Goal: Book appointment/travel/reservation

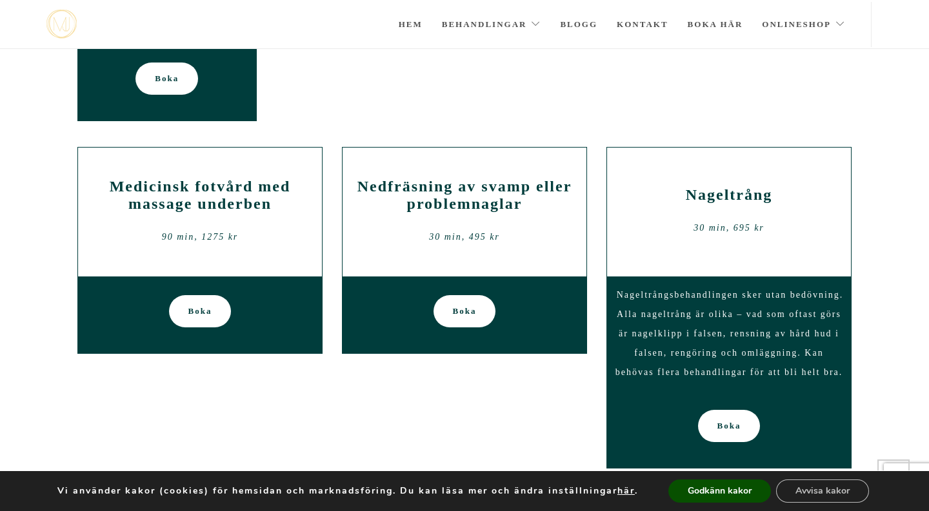
scroll to position [427, 0]
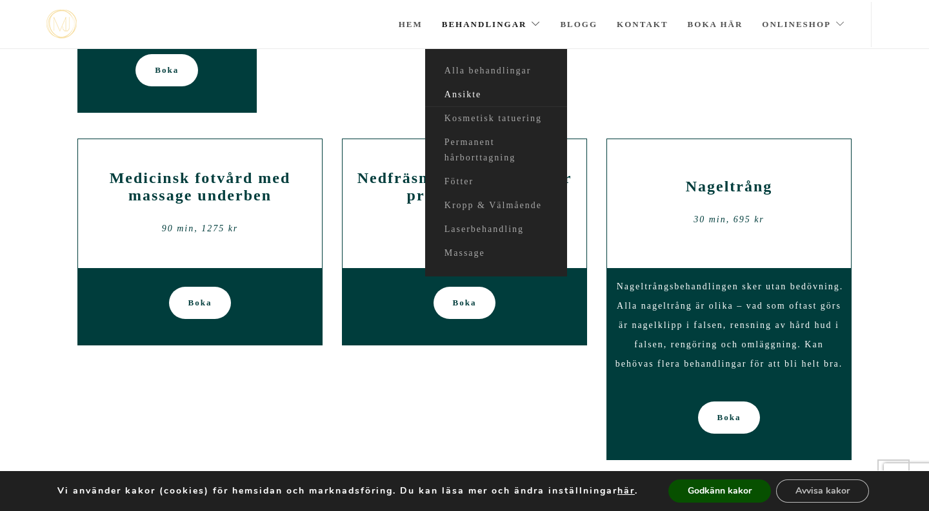
click at [470, 91] on link "Ansikte" at bounding box center [496, 95] width 142 height 24
click at [471, 94] on link "Ansikte" at bounding box center [496, 95] width 142 height 24
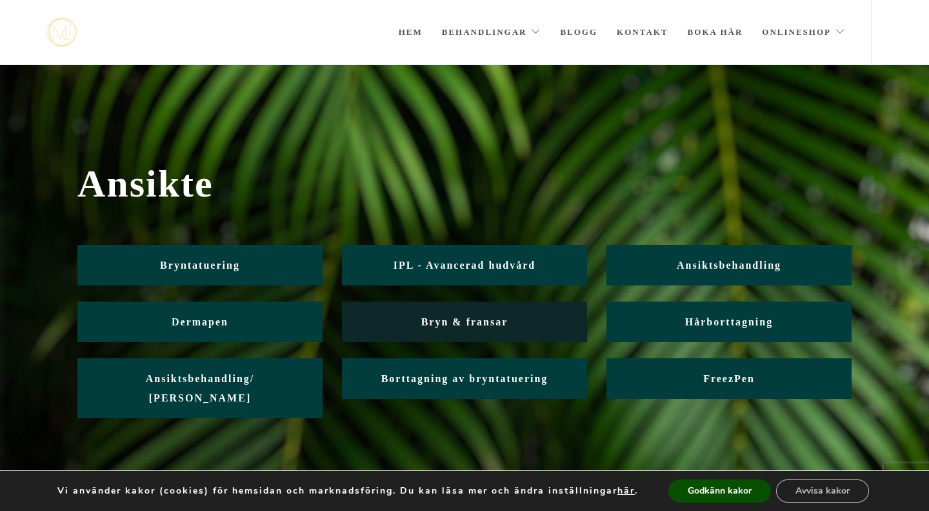
click at [457, 317] on span "Bryn & fransar" at bounding box center [464, 322] width 87 height 11
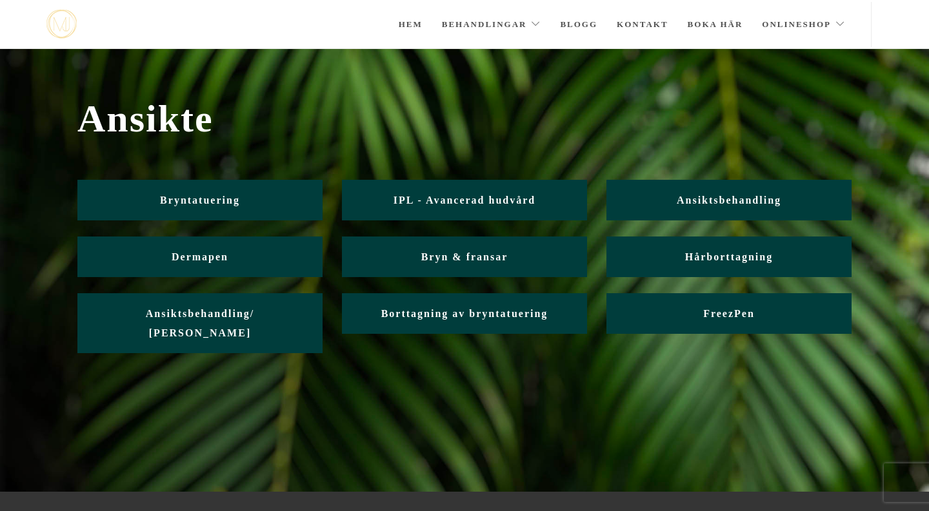
scroll to position [3, 0]
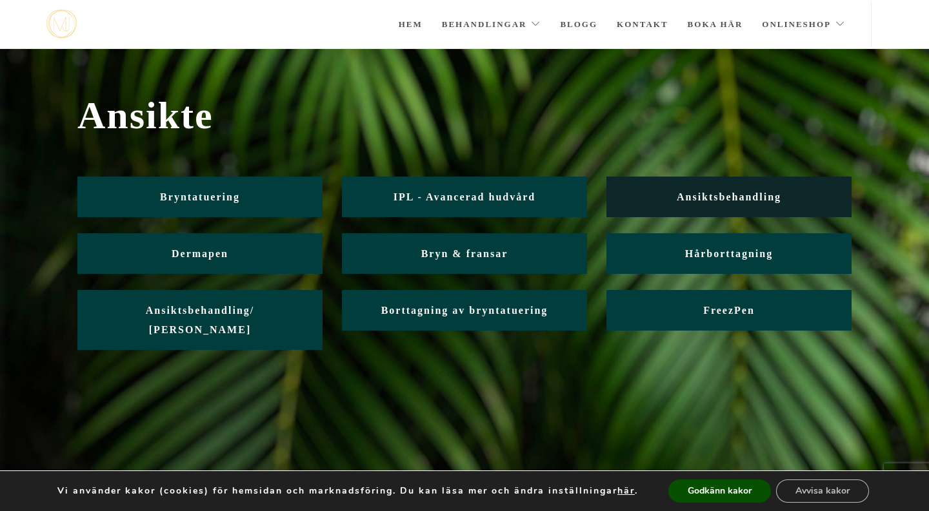
click at [707, 195] on span "Ansiktsbehandling" at bounding box center [728, 197] width 104 height 11
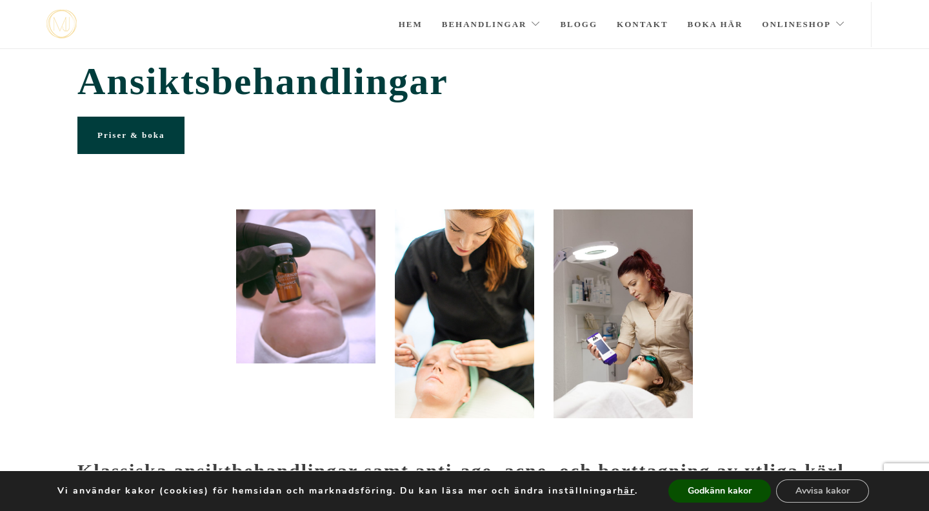
scroll to position [5, 0]
click at [582, 25] on link "Blogg" at bounding box center [578, 24] width 37 height 45
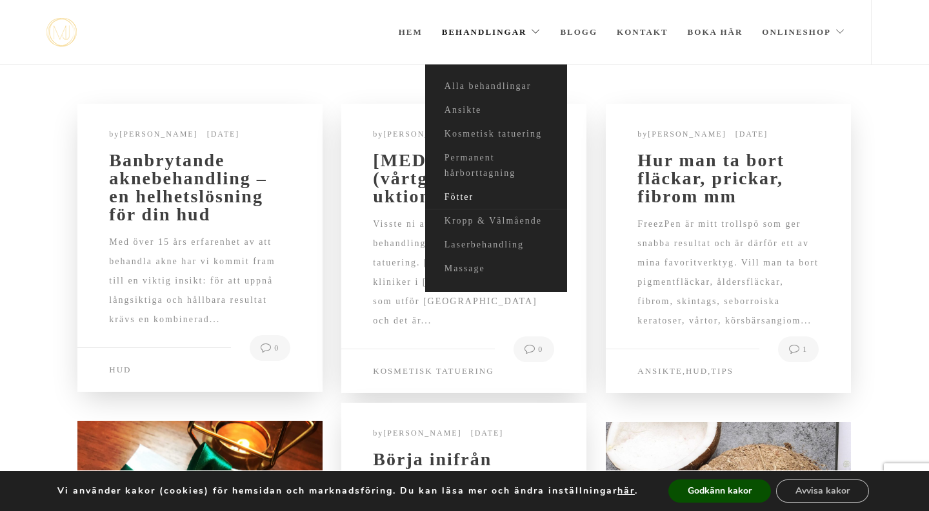
click at [467, 195] on link "Fötter" at bounding box center [496, 198] width 142 height 24
click at [459, 195] on link "Fötter" at bounding box center [496, 198] width 142 height 24
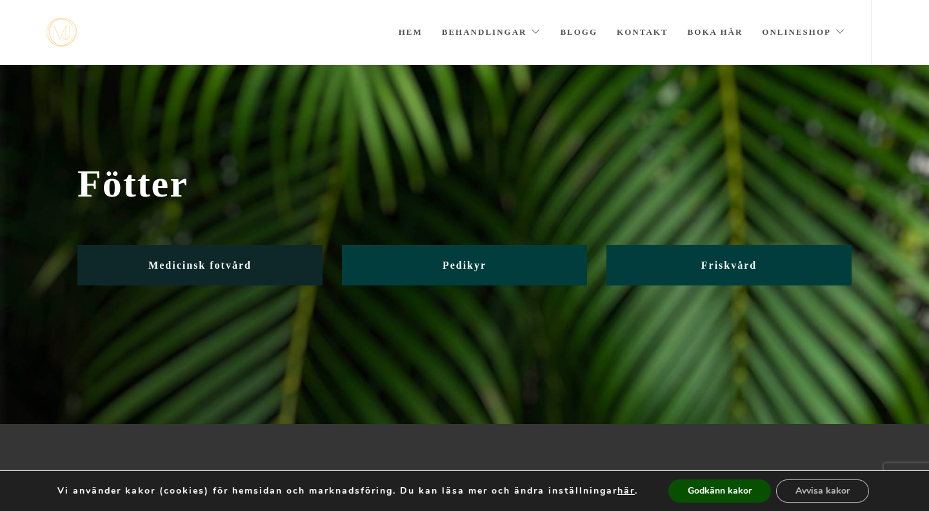
click at [204, 268] on span "Medicinsk fotvård" at bounding box center [199, 265] width 103 height 11
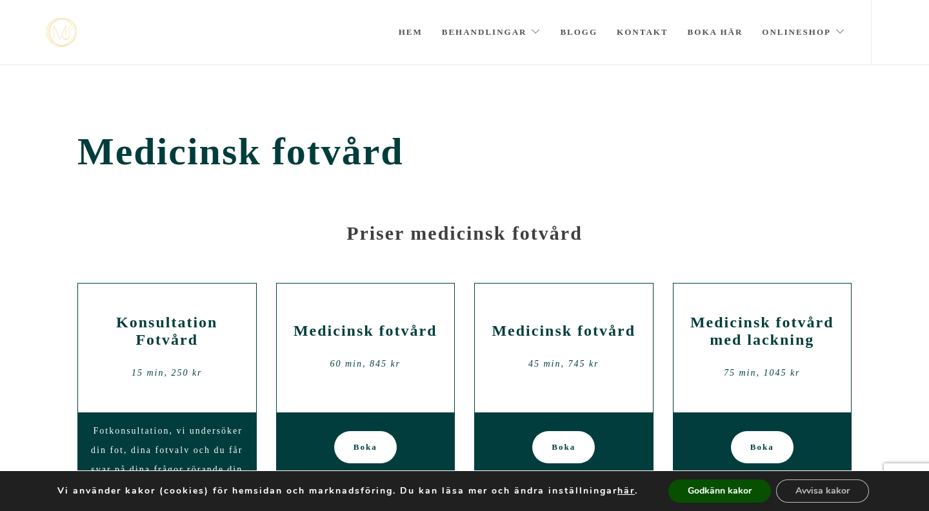
click at [317, 378] on div "Medicinsk fotvård 60 min, 845 kr" at bounding box center [365, 348] width 159 height 77
click at [340, 335] on h2 "Medicinsk fotvård" at bounding box center [365, 330] width 159 height 17
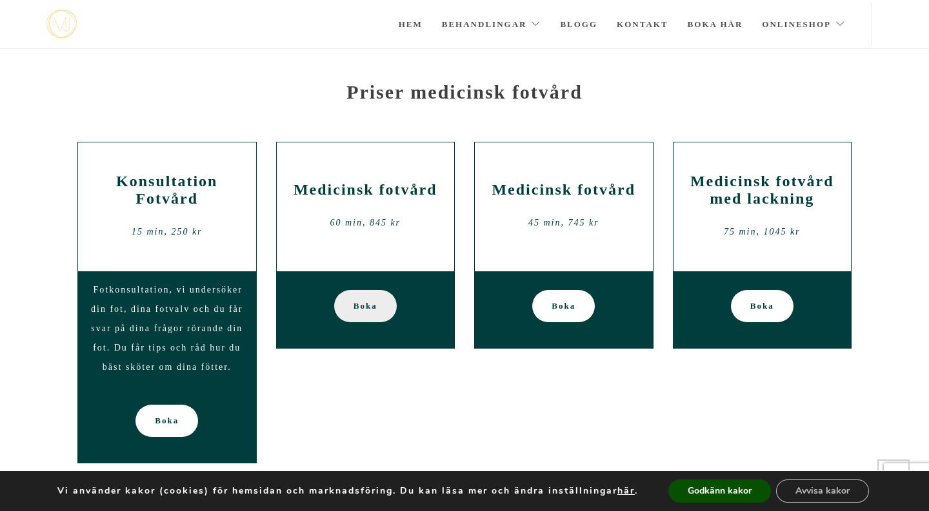
scroll to position [77, 0]
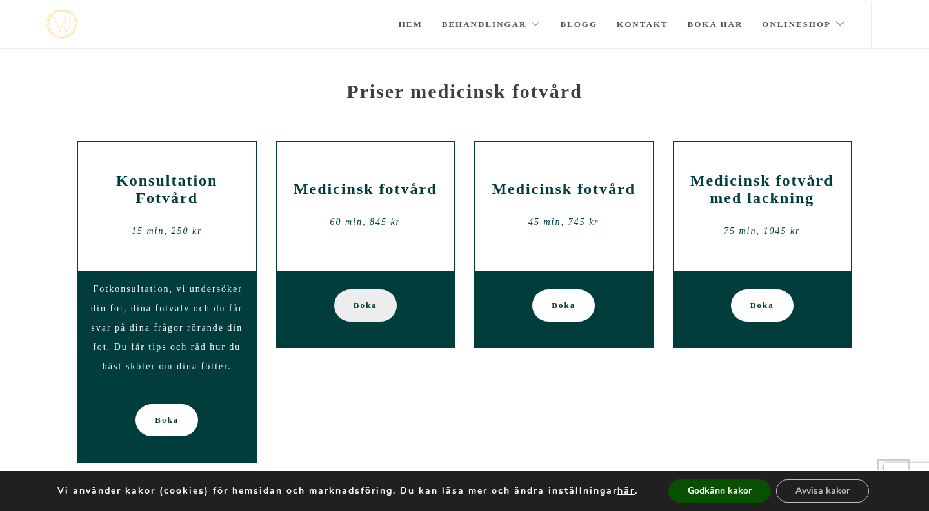
click at [373, 294] on span "Boka" at bounding box center [365, 306] width 24 height 32
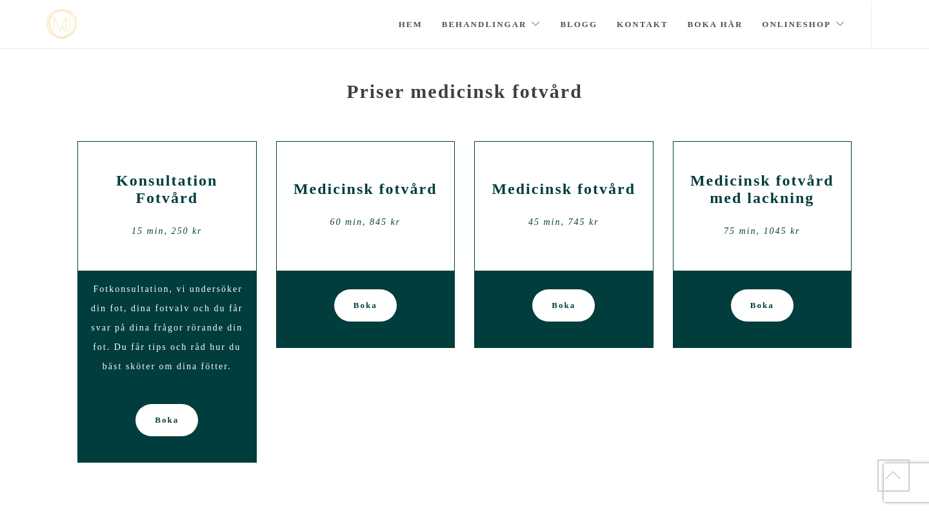
scroll to position [77, 0]
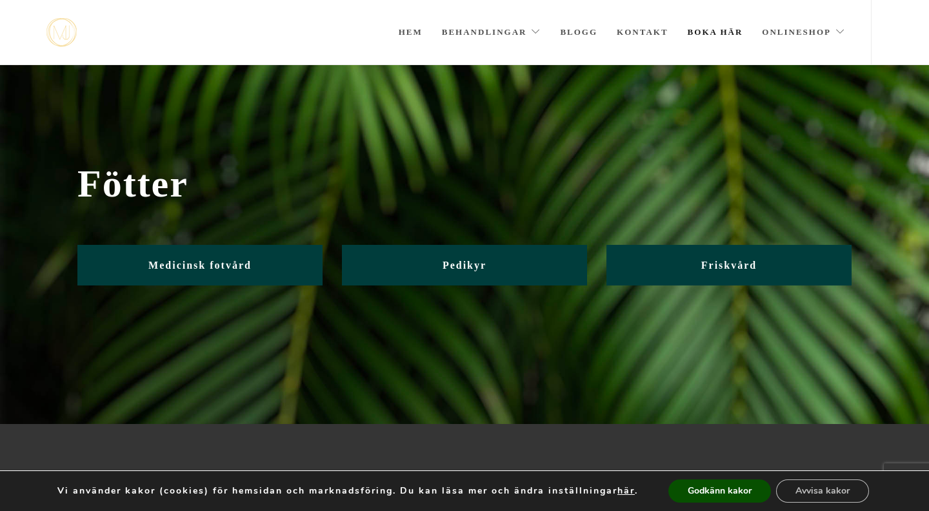
click at [722, 32] on link "Boka här" at bounding box center [714, 32] width 55 height 64
